Goal: Use online tool/utility: Use online tool/utility

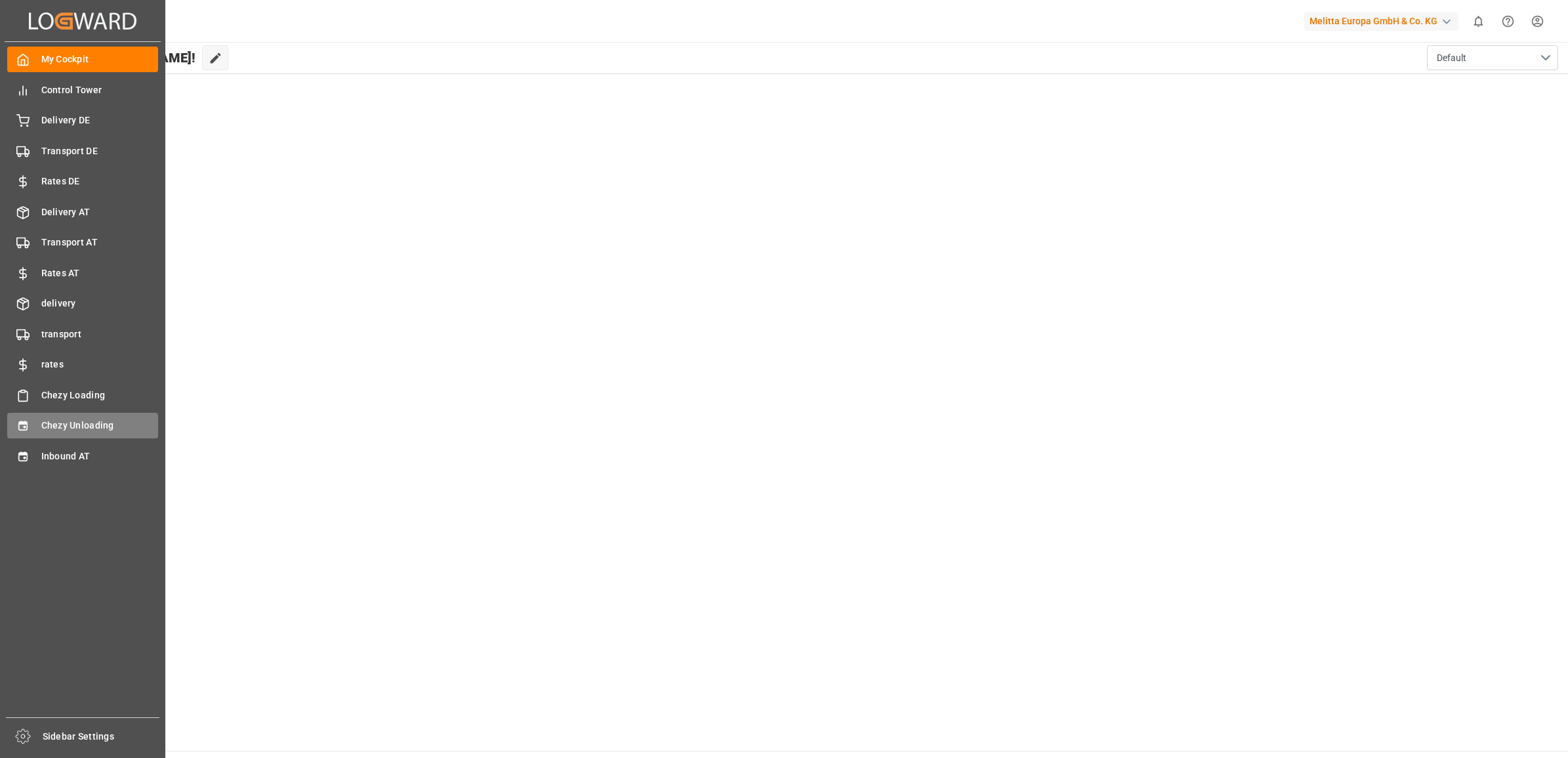
click at [40, 419] on div "Chezy Unloading Chezy Unloading" at bounding box center [83, 425] width 151 height 25
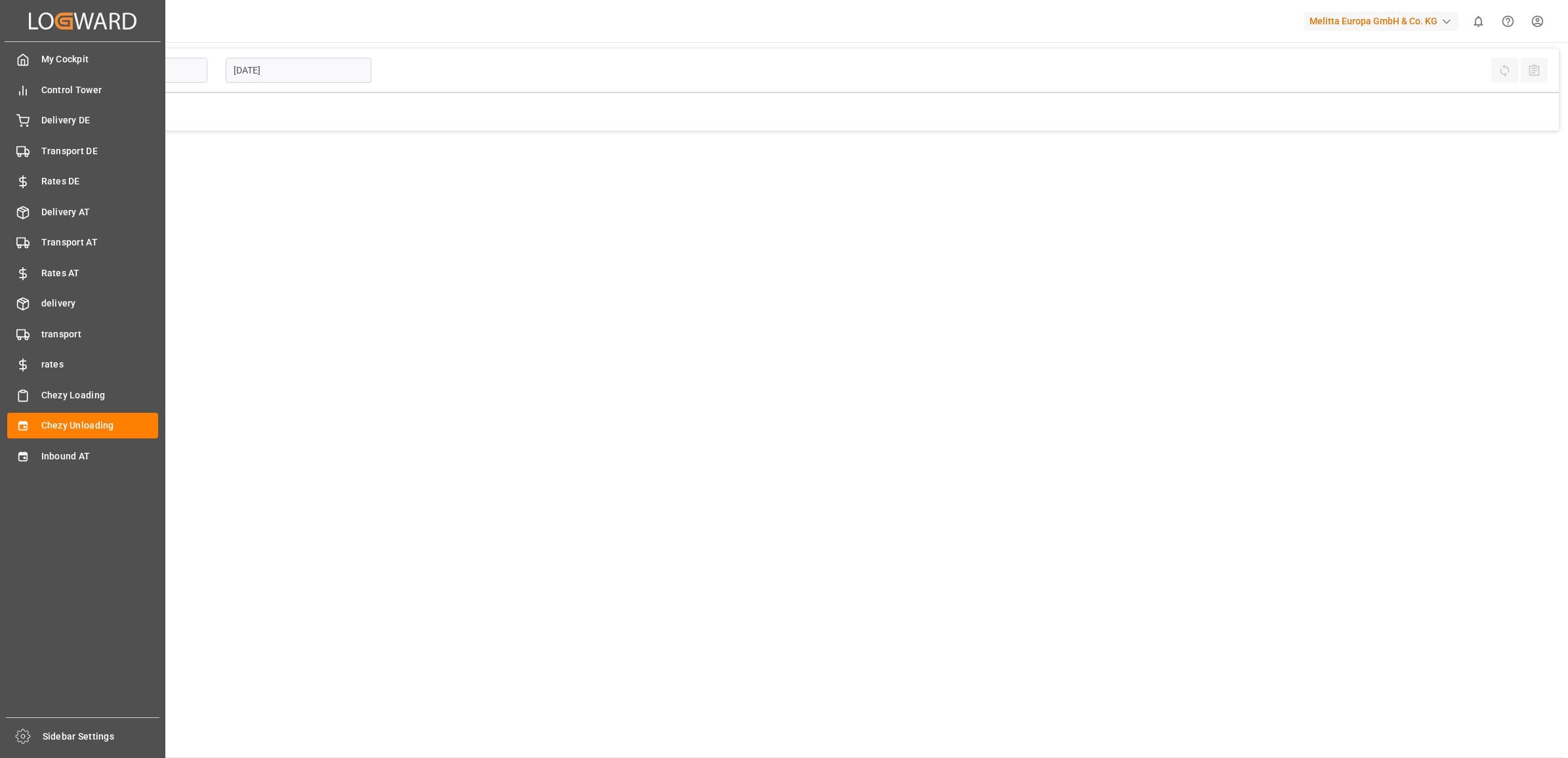
type input "Chezy Unloading"
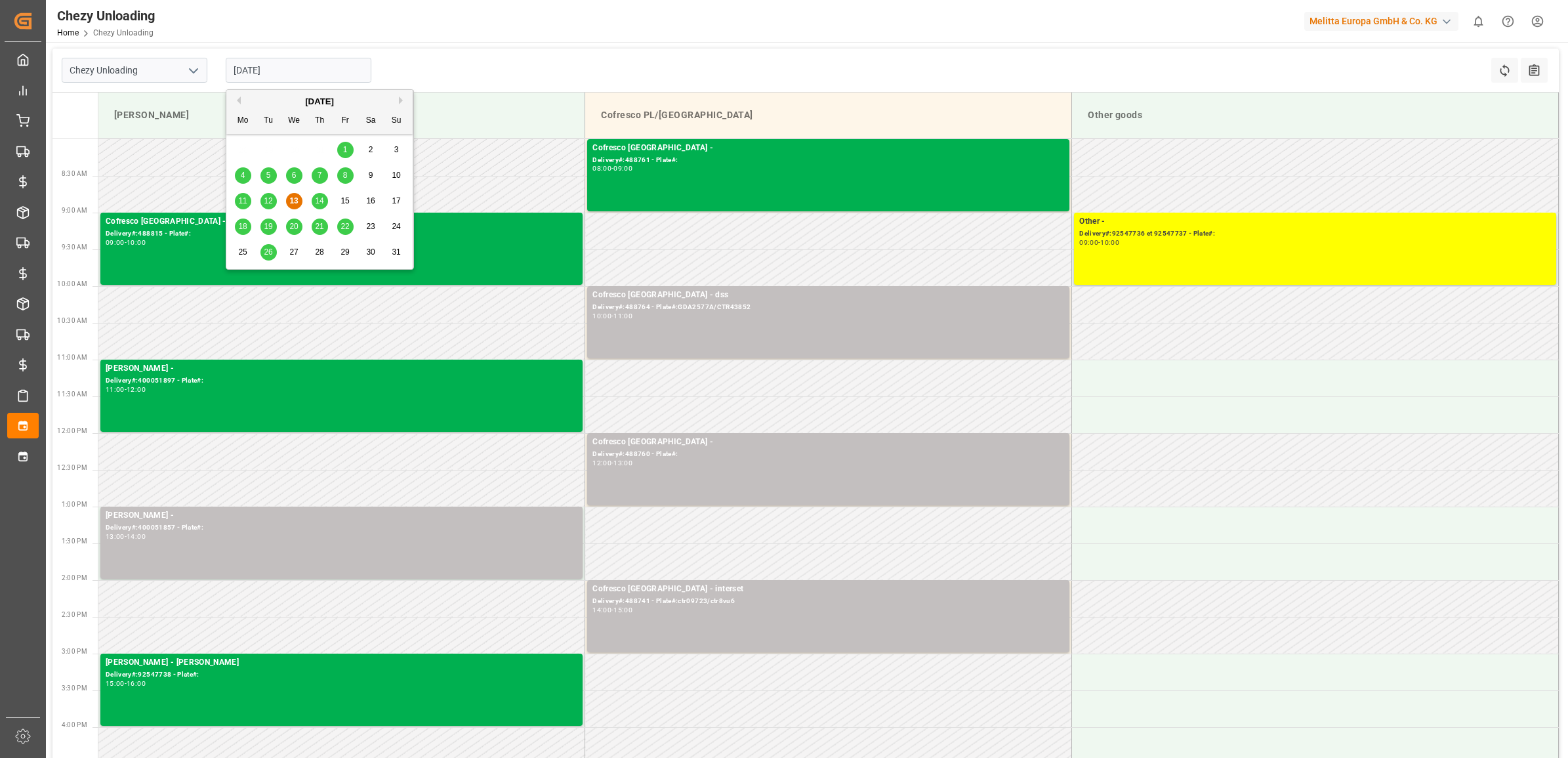
click at [303, 69] on input "[DATE]" at bounding box center [299, 70] width 145 height 25
click at [294, 221] on div "20" at bounding box center [294, 227] width 16 height 16
type input "[DATE]"
